Goal: Ask a question

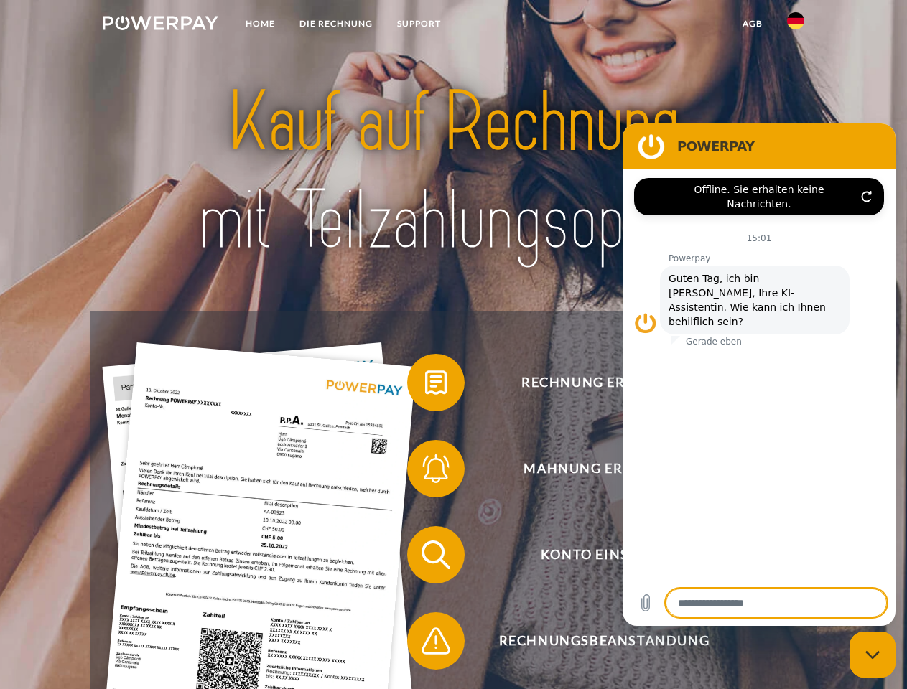
click at [160, 25] on img at bounding box center [161, 23] width 116 height 14
click at [796, 25] on img at bounding box center [795, 20] width 17 height 17
click at [752, 24] on link "agb" at bounding box center [752, 24] width 45 height 26
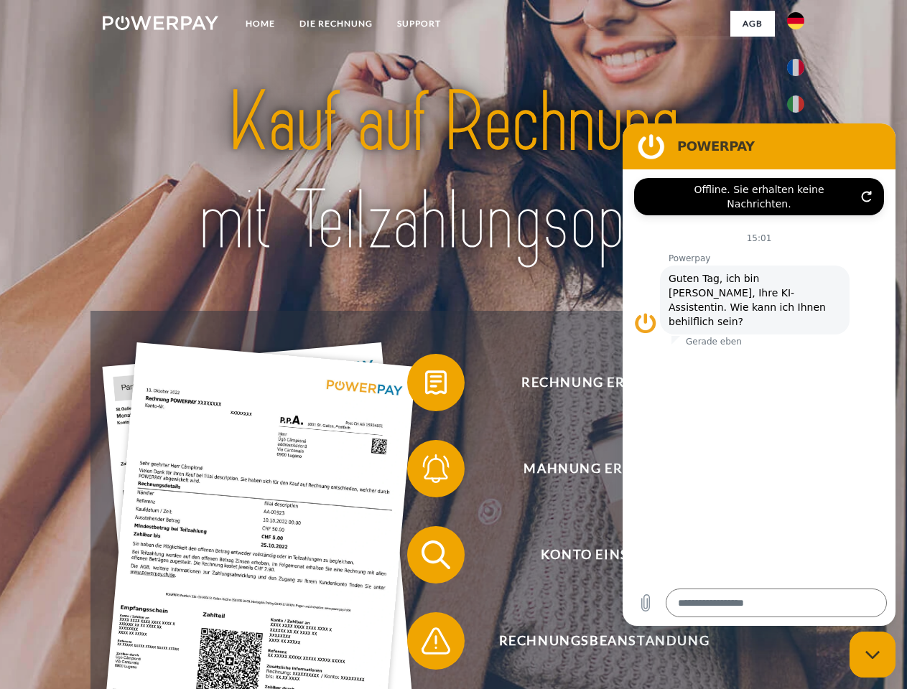
click at [425, 386] on span at bounding box center [414, 383] width 72 height 72
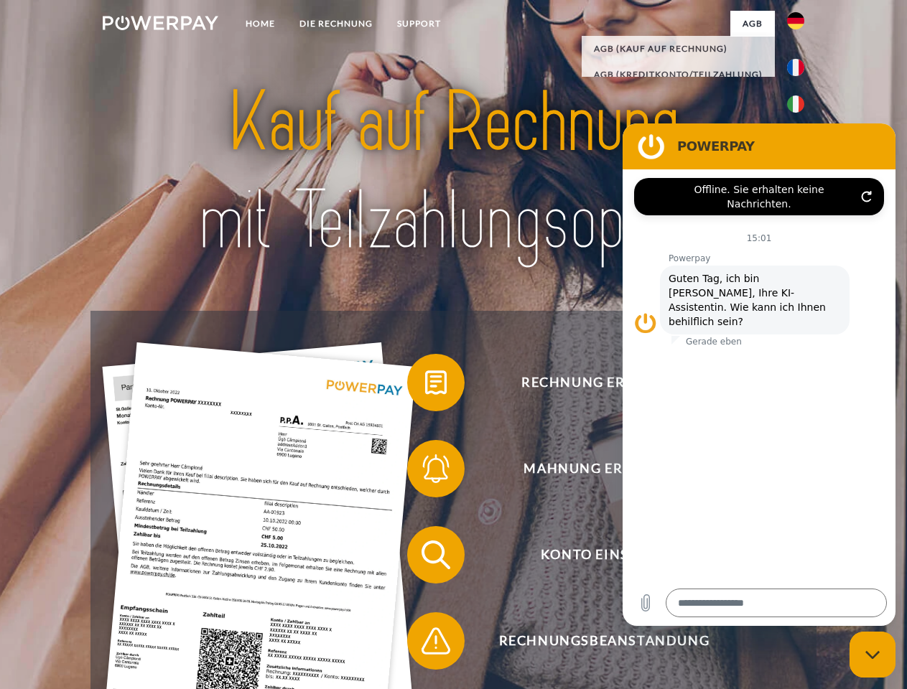
click at [425, 472] on span at bounding box center [414, 469] width 72 height 72
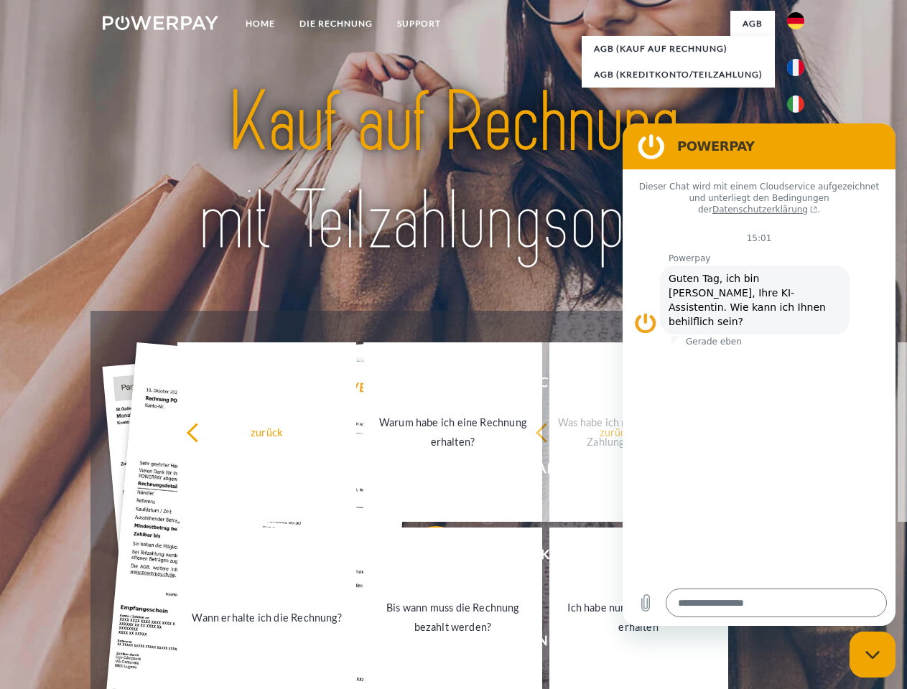
click at [425, 558] on link "Bis wann muss die Rechnung bezahlt werden?" at bounding box center [452, 617] width 179 height 179
click at [425, 644] on span at bounding box center [414, 641] width 72 height 72
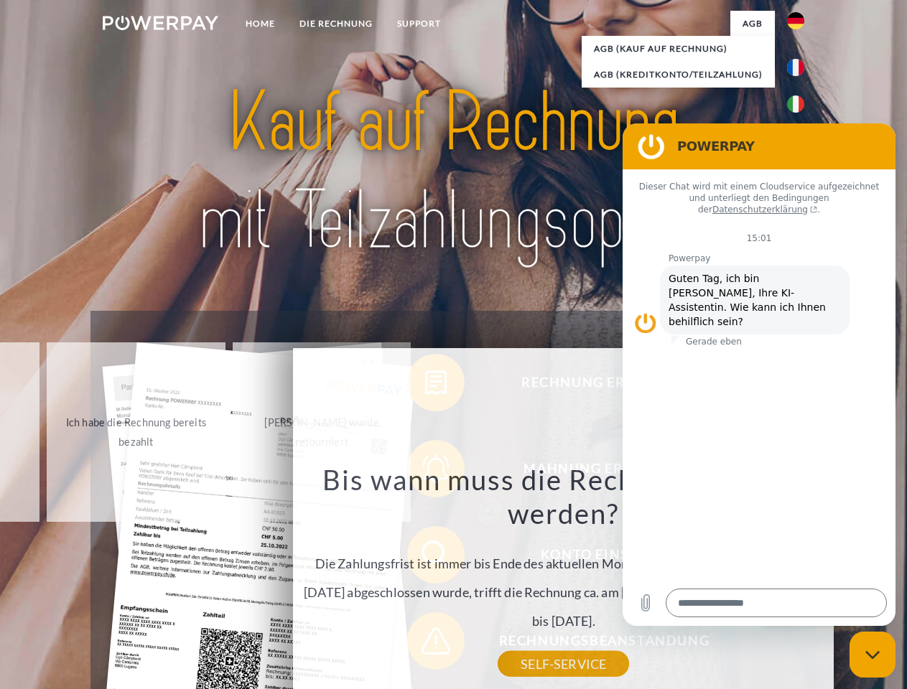
click at [872, 655] on icon "Messaging-Fenster schließen" at bounding box center [872, 654] width 15 height 9
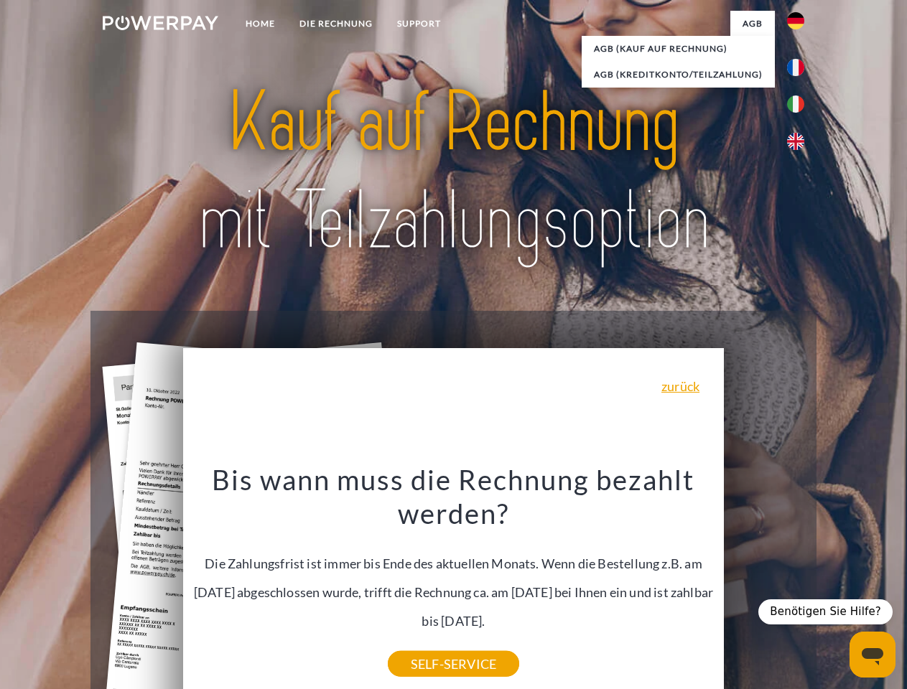
type textarea "*"
